Goal: Task Accomplishment & Management: Use online tool/utility

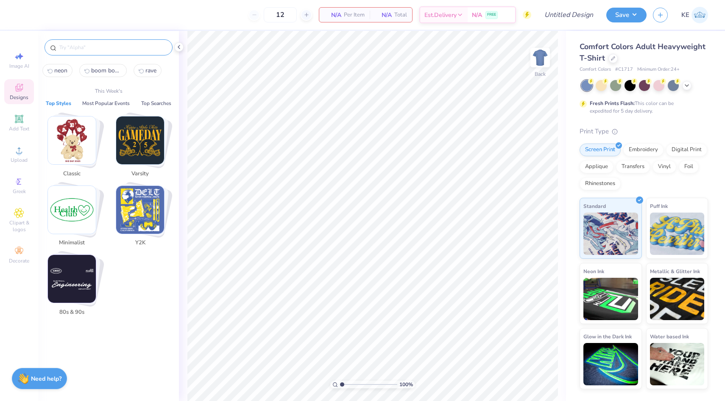
click at [90, 45] on input "text" at bounding box center [112, 47] width 109 height 8
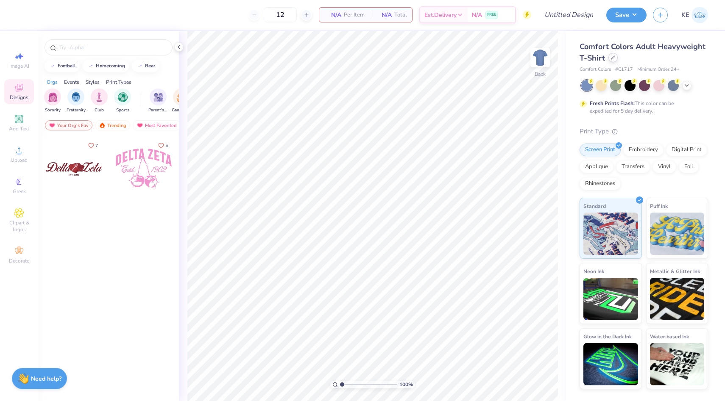
click at [616, 59] on div at bounding box center [612, 57] width 9 height 9
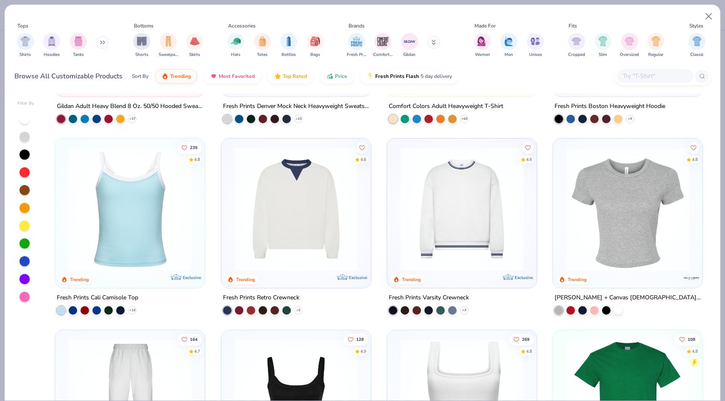
scroll to position [152, 0]
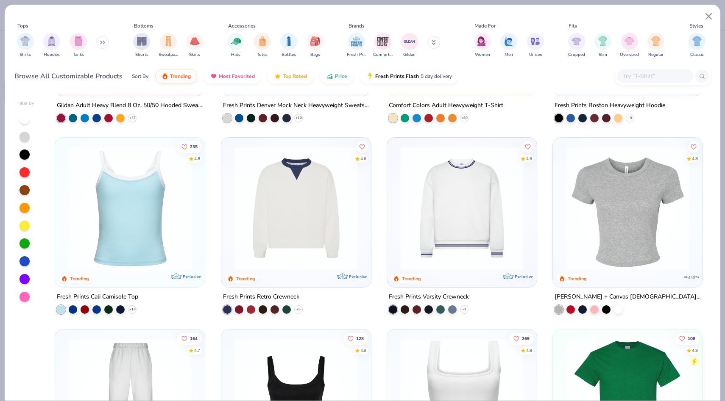
click at [593, 238] on img at bounding box center [627, 208] width 133 height 124
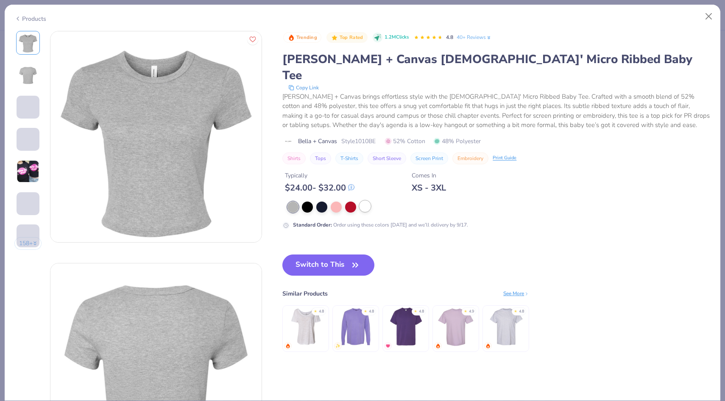
click at [370, 201] on div at bounding box center [364, 206] width 11 height 11
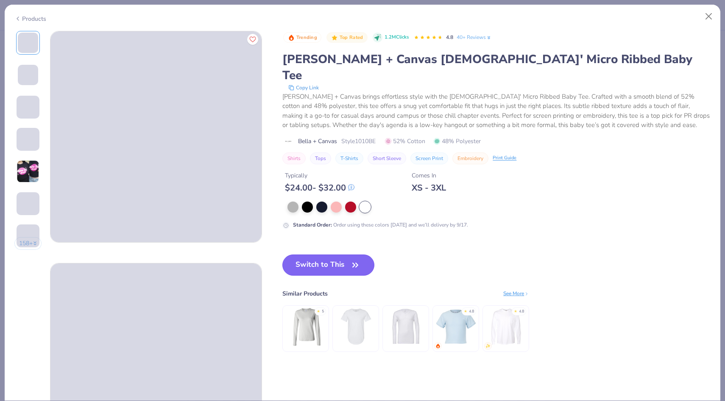
click at [360, 259] on icon "button" at bounding box center [355, 265] width 12 height 12
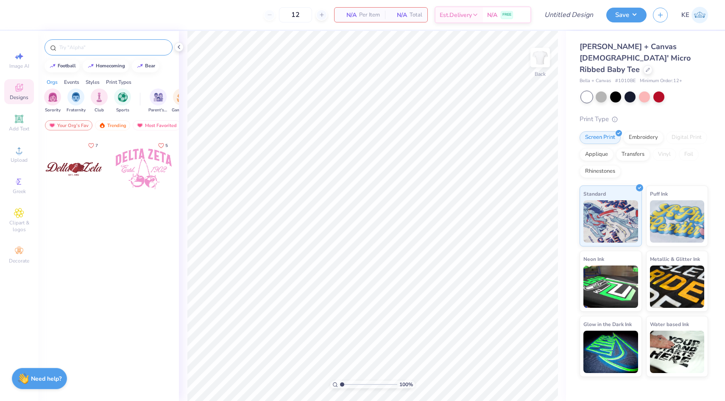
click at [104, 47] on input "text" at bounding box center [112, 47] width 109 height 8
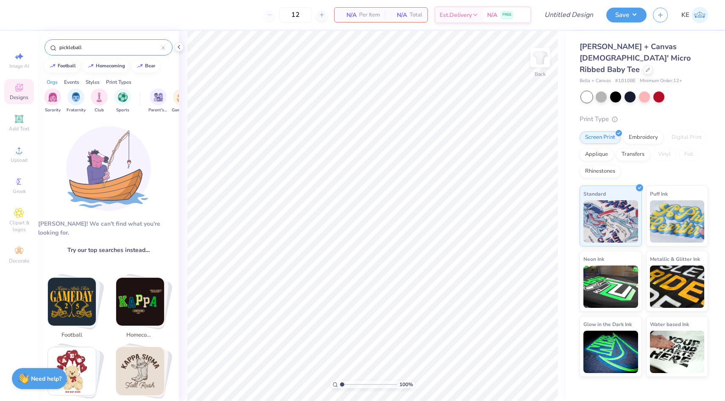
type input "pickleball"
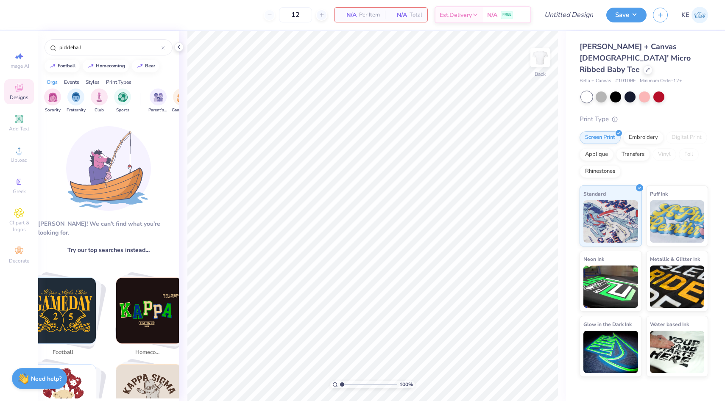
click at [15, 100] on span "Designs" at bounding box center [19, 97] width 19 height 7
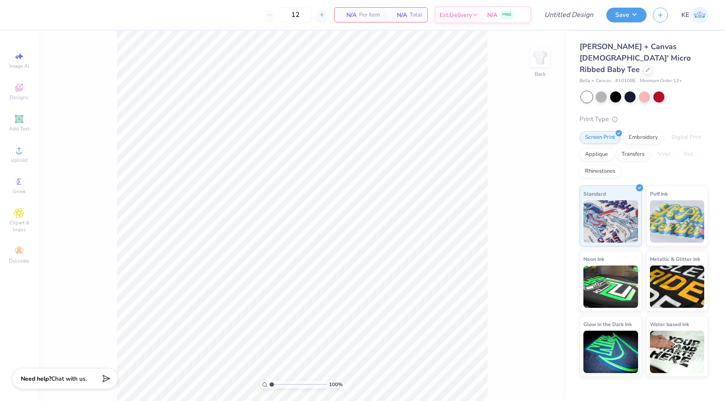
click at [16, 75] on div "Image AI Designs Add Text Upload Greek Clipart & logos Decorate" at bounding box center [19, 158] width 30 height 220
click at [18, 86] on icon at bounding box center [19, 88] width 10 height 10
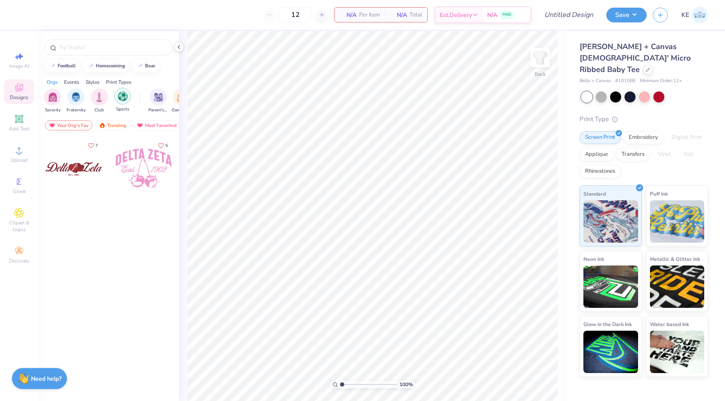
click at [125, 100] on img "filter for Sports" at bounding box center [123, 97] width 10 height 10
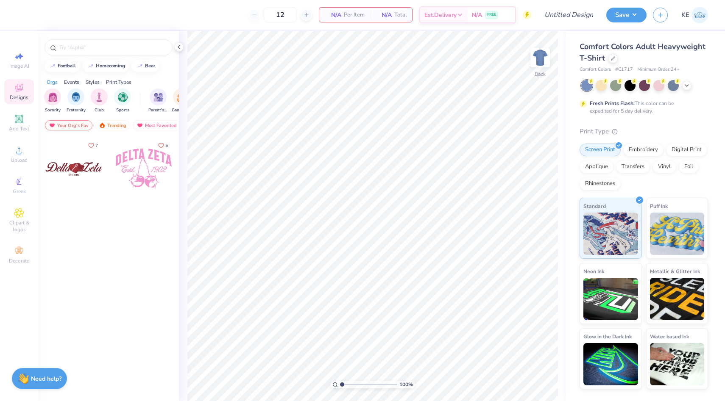
click at [80, 124] on div "Your Org's Fav" at bounding box center [68, 125] width 47 height 10
click at [55, 96] on img "filter for Sorority" at bounding box center [53, 97] width 10 height 10
click at [74, 123] on div "Your Org's Fav" at bounding box center [68, 125] width 47 height 10
click at [105, 125] on div "Trending" at bounding box center [112, 125] width 35 height 10
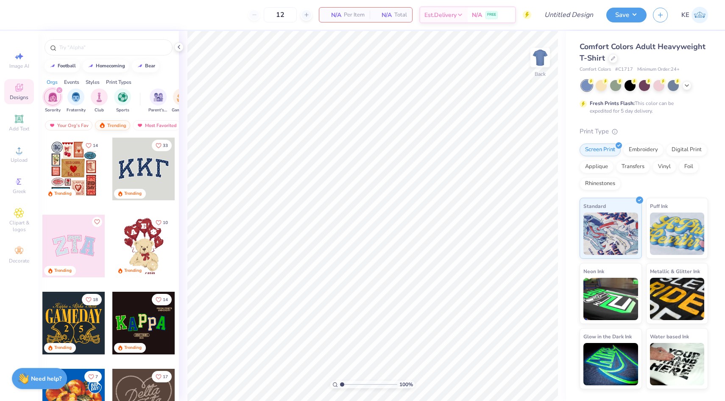
click at [117, 126] on div "Trending" at bounding box center [112, 125] width 35 height 10
click at [59, 89] on icon "filter for Sorority" at bounding box center [59, 90] width 3 height 3
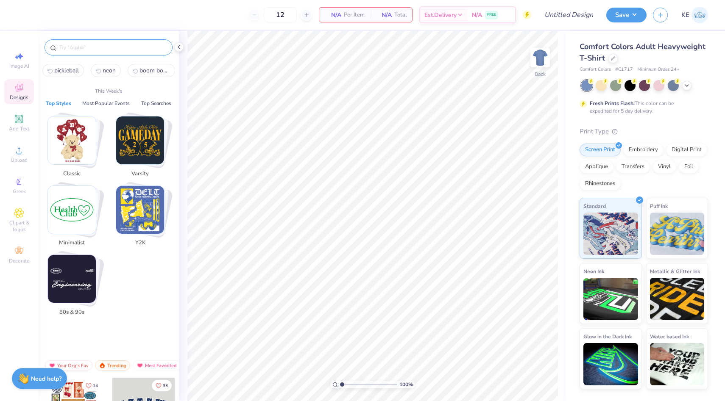
click at [142, 47] on input "text" at bounding box center [112, 47] width 109 height 8
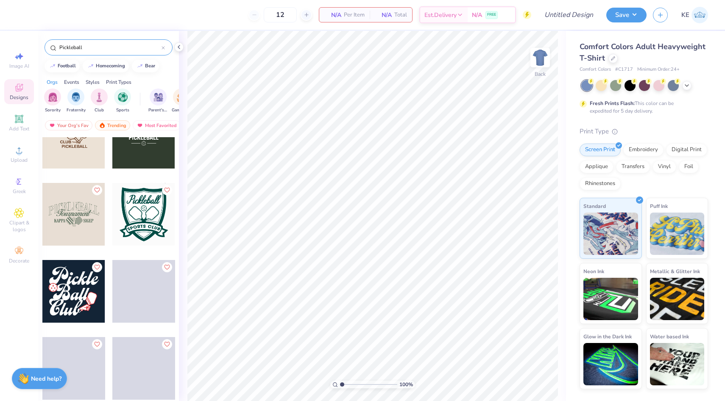
scroll to position [264, 0]
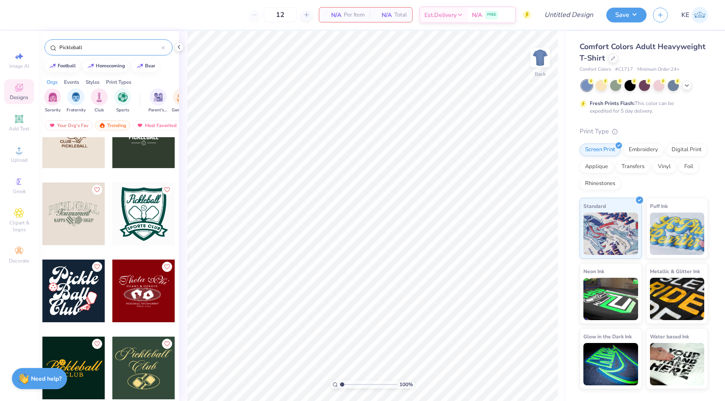
type input "Pickleball"
click at [80, 214] on div at bounding box center [73, 214] width 63 height 63
click at [612, 58] on icon at bounding box center [613, 58] width 4 height 4
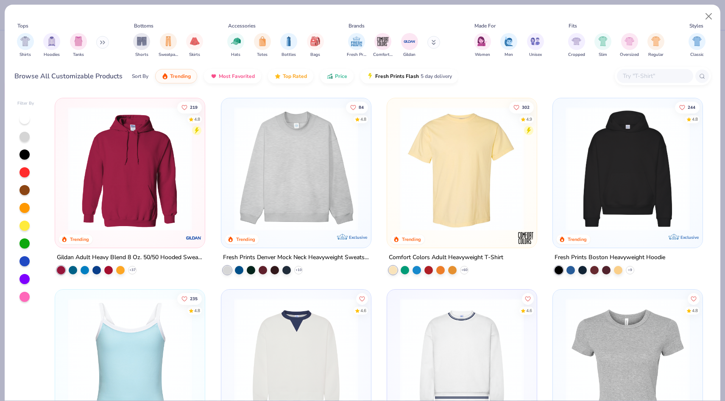
click at [592, 335] on img at bounding box center [627, 360] width 133 height 124
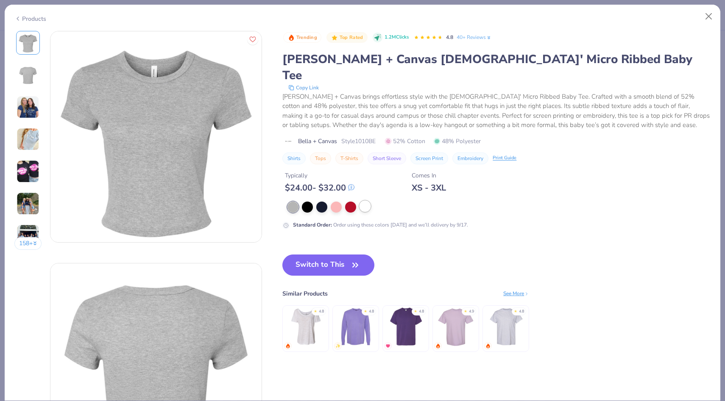
click at [362, 201] on div at bounding box center [364, 206] width 11 height 11
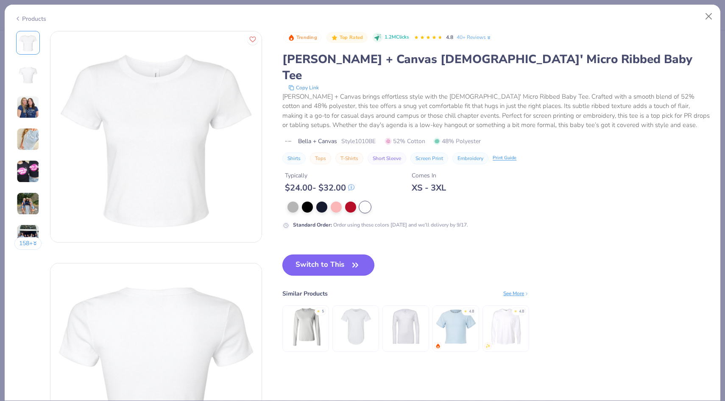
click at [351, 259] on icon "button" at bounding box center [355, 265] width 12 height 12
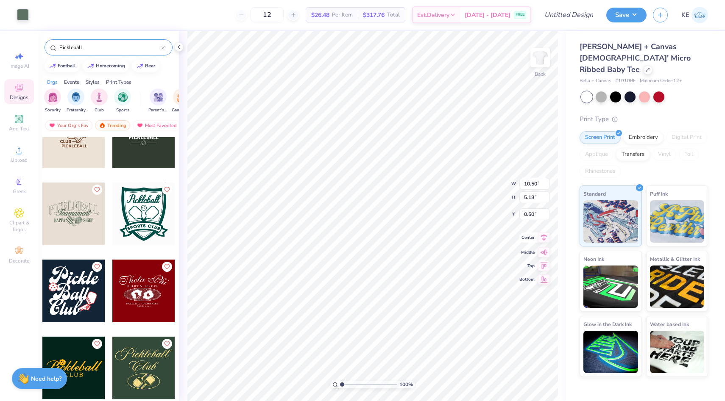
click at [543, 237] on icon at bounding box center [544, 237] width 6 height 7
type input "3.00"
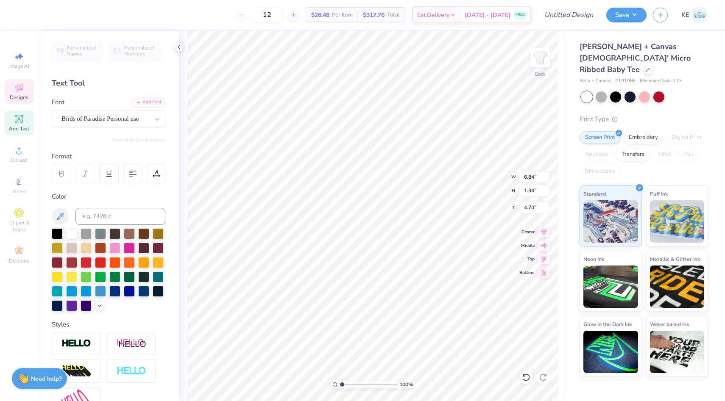
type textarea "Social Club"
type input "2.28"
type input "0.76"
type input "6.54"
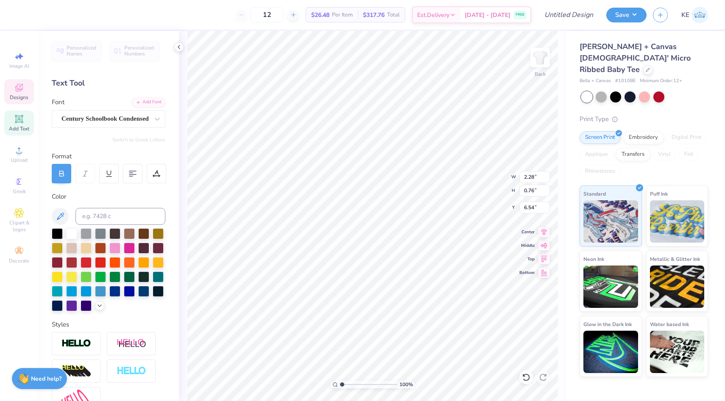
type textarea "DELTA"
type input "2.19"
type input "0.75"
type input "6.62"
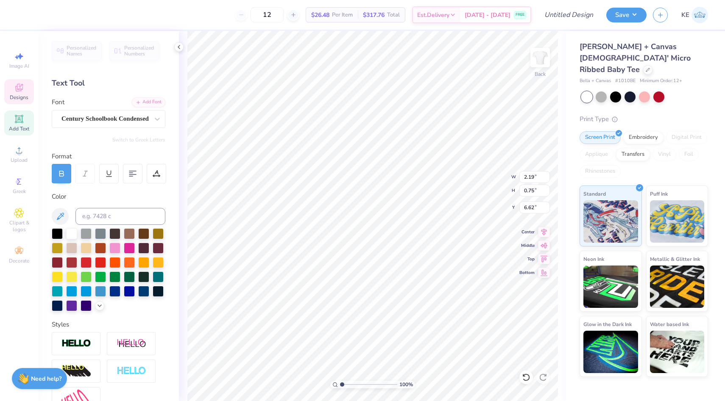
type input "2.08"
type input "0.79"
type input "6.52"
type textarea "ZETA"
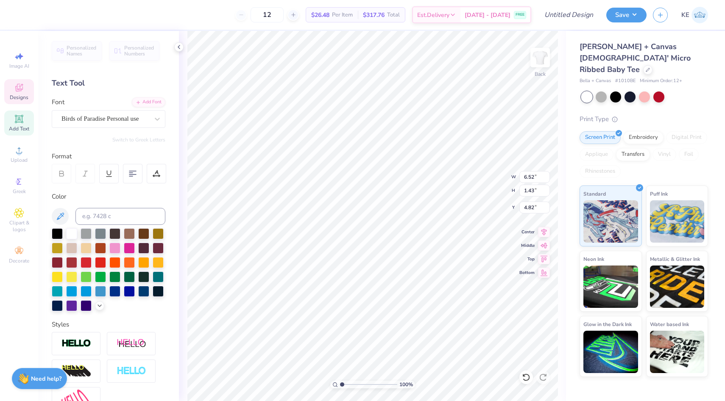
type input "8.18"
type textarea "Serving for Speech"
type input "6.23"
type input "1.08"
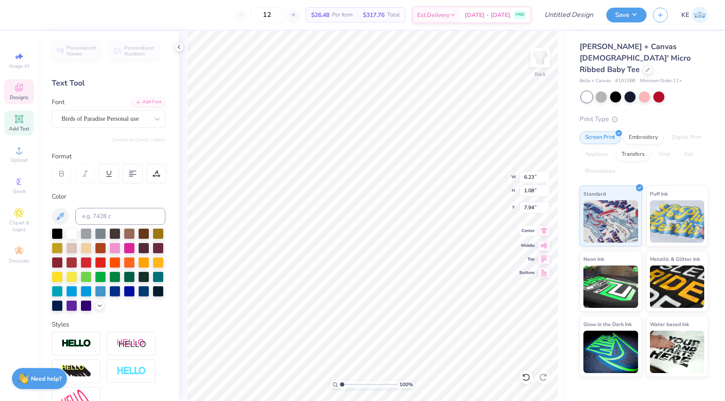
click at [542, 229] on icon at bounding box center [544, 231] width 12 height 10
click at [116, 122] on div "Birds of Paradise Personal use" at bounding box center [105, 118] width 89 height 13
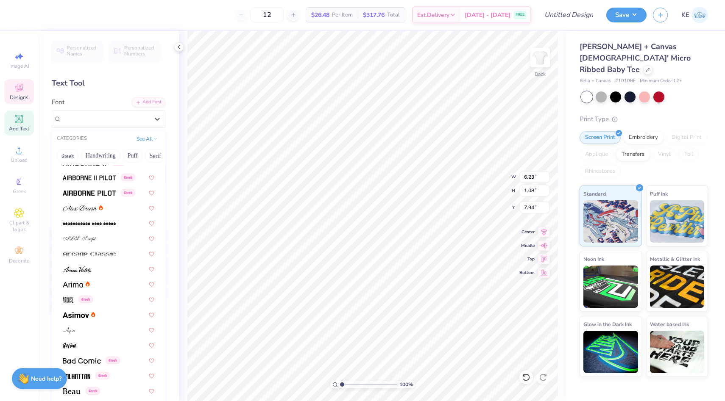
scroll to position [225, 0]
click at [115, 237] on div at bounding box center [109, 235] width 92 height 9
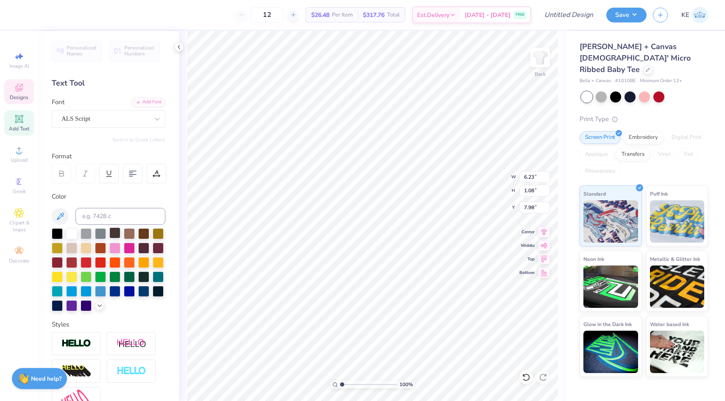
type input "6.77"
type input "1.00"
type input "7.98"
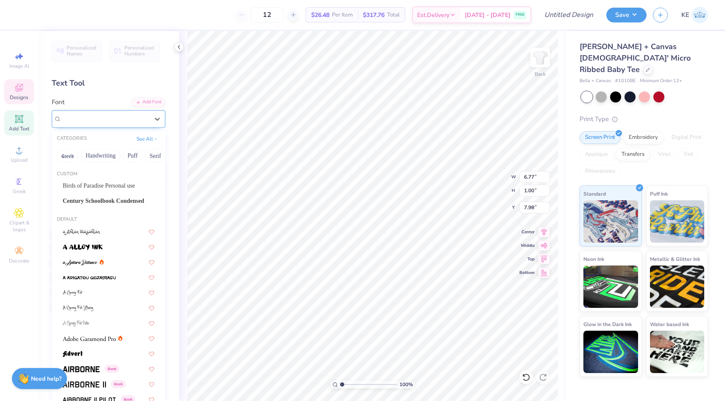
click at [107, 122] on div "ALS Script" at bounding box center [105, 118] width 89 height 13
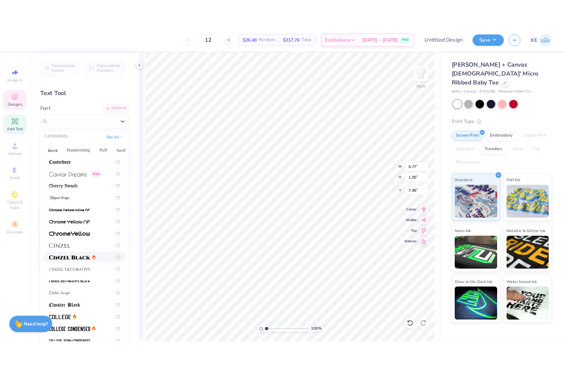
scroll to position [962, 0]
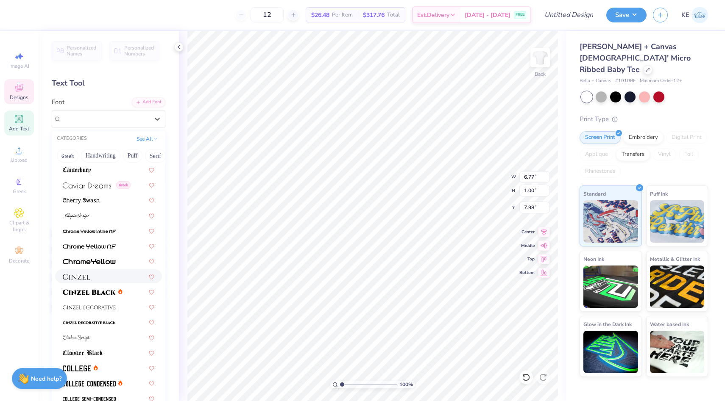
click at [103, 282] on div at bounding box center [108, 277] width 107 height 14
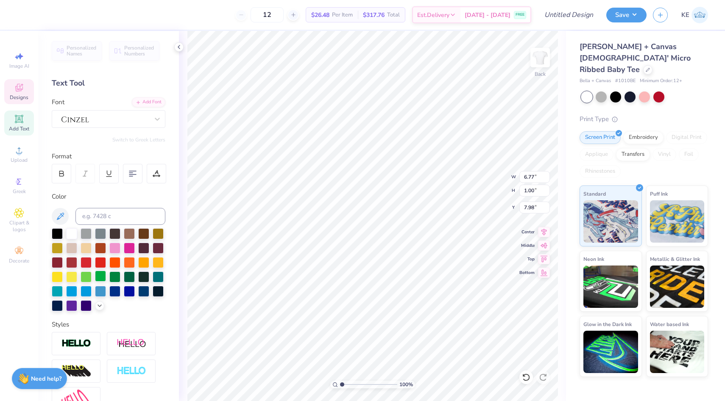
type input "9.42"
type input "0.69"
type input "8.14"
type input "6.48"
type input "0.47"
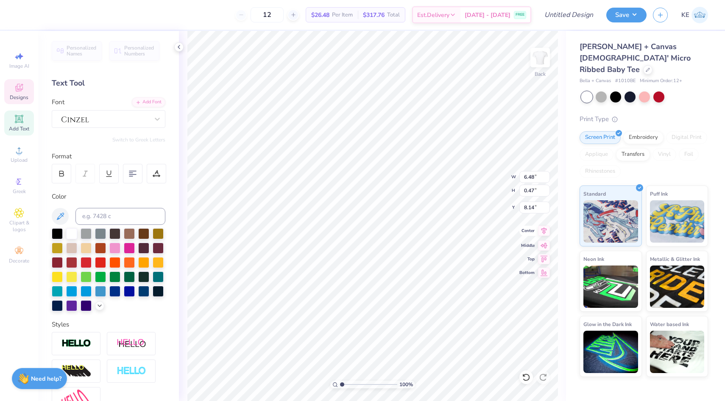
click at [545, 231] on icon at bounding box center [544, 231] width 12 height 10
click at [115, 275] on div at bounding box center [114, 276] width 11 height 11
click at [21, 15] on div at bounding box center [23, 14] width 12 height 12
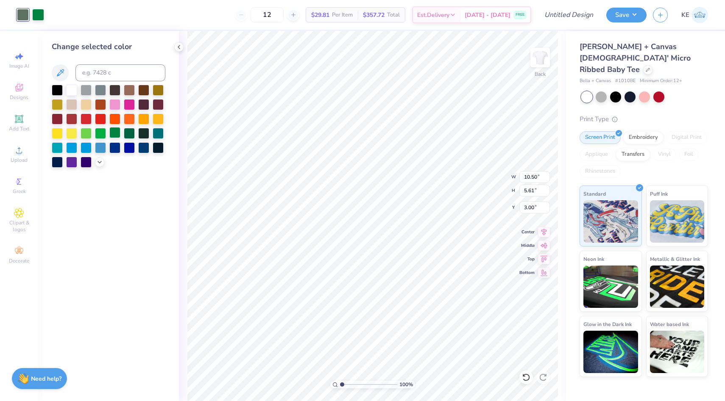
click at [114, 134] on div at bounding box center [114, 132] width 11 height 11
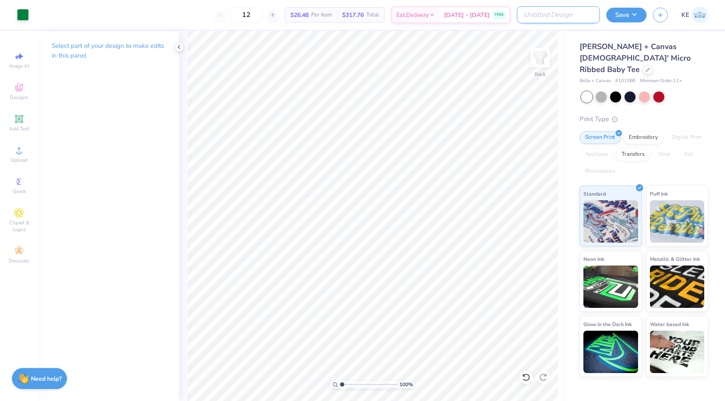
click at [578, 14] on input "Design Title" at bounding box center [558, 14] width 83 height 17
type input "DZ Philo"
click at [620, 16] on button "Save" at bounding box center [626, 13] width 40 height 15
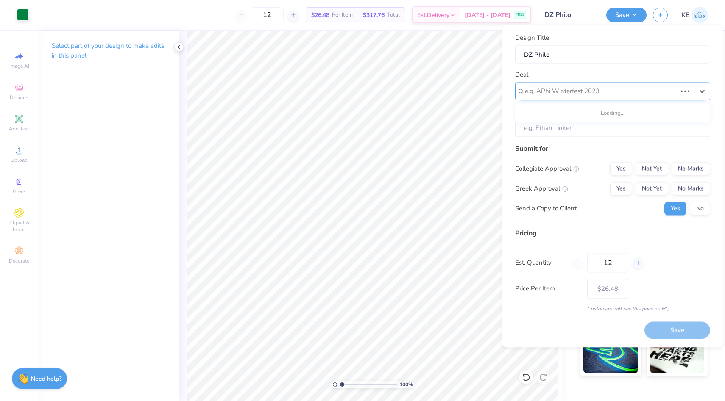
click at [625, 96] on div at bounding box center [601, 91] width 152 height 11
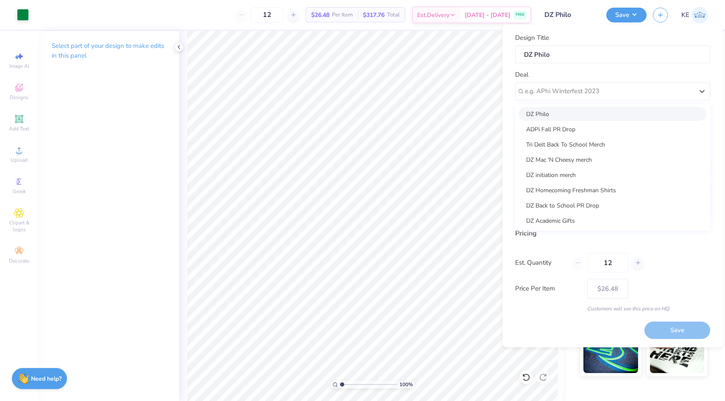
click at [621, 118] on div "DZ Philo" at bounding box center [612, 114] width 188 height 14
type input "[PERSON_NAME]"
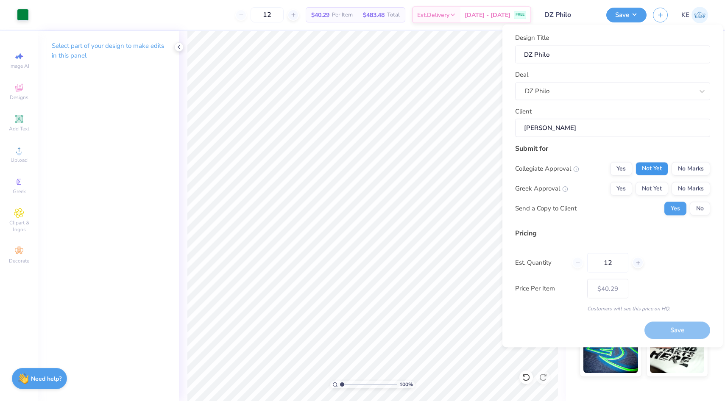
click at [648, 168] on button "Not Yet" at bounding box center [651, 169] width 33 height 14
click at [648, 189] on button "Not Yet" at bounding box center [651, 189] width 33 height 14
click at [692, 203] on button "No" at bounding box center [700, 209] width 20 height 14
click at [683, 329] on button "Save" at bounding box center [677, 330] width 66 height 17
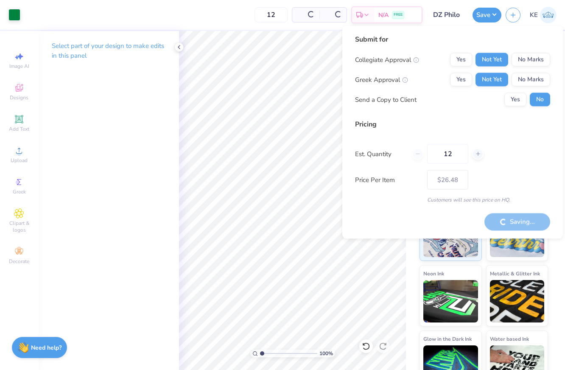
type input "– –"
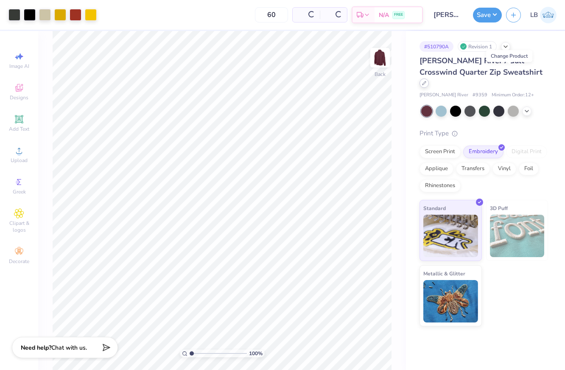
click at [426, 81] on icon at bounding box center [424, 83] width 4 height 4
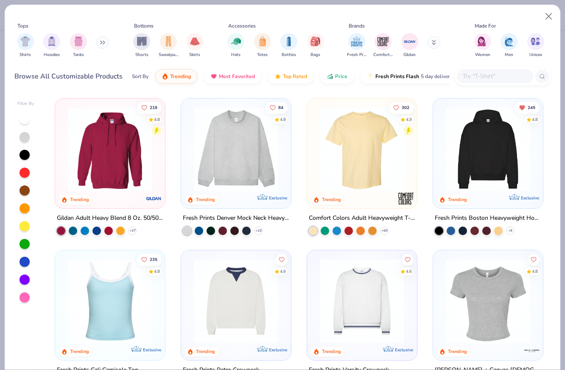
click at [474, 79] on input "text" at bounding box center [494, 76] width 65 height 10
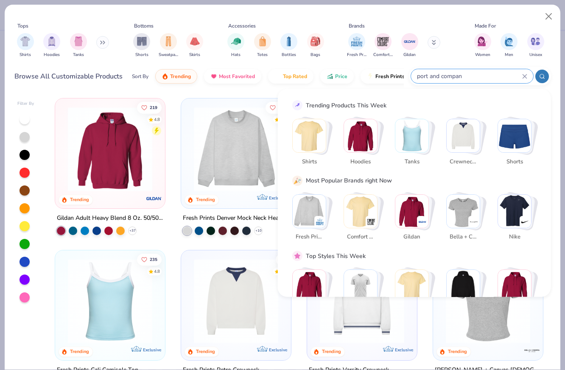
type input "port and company"
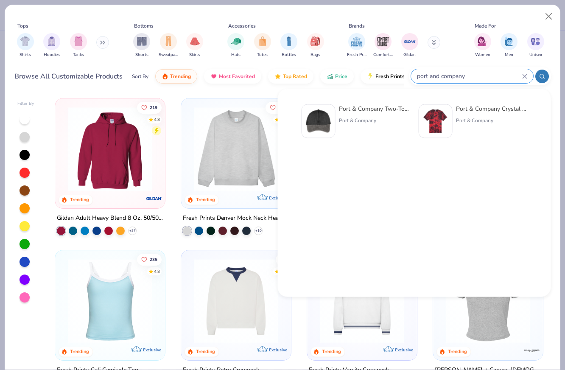
click at [525, 75] on icon at bounding box center [524, 76] width 4 height 4
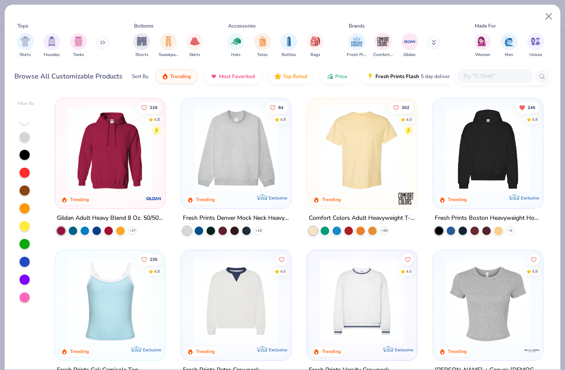
click at [108, 37] on button at bounding box center [102, 42] width 13 height 13
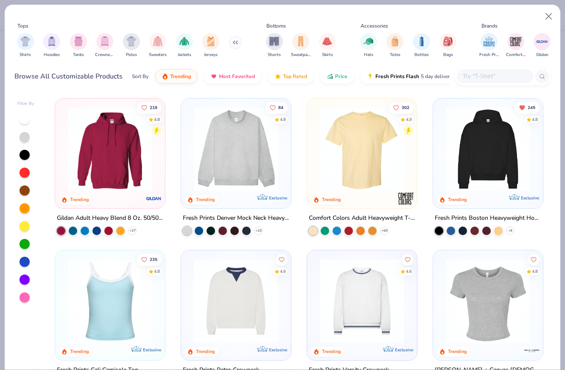
click at [460, 75] on div at bounding box center [494, 76] width 76 height 14
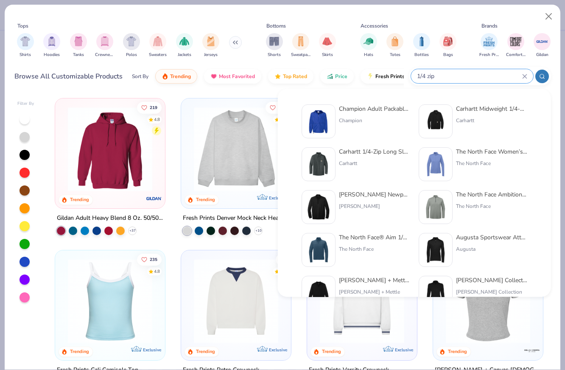
type input "1/4 zip"
click at [546, 15] on button "Close" at bounding box center [548, 16] width 16 height 16
